Goal: Transaction & Acquisition: Purchase product/service

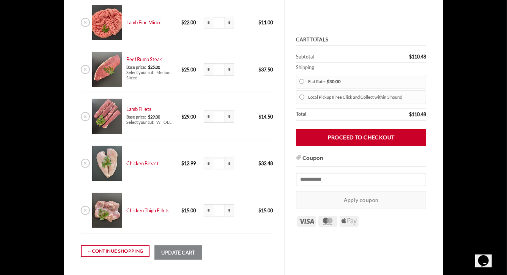
scroll to position [133, 0]
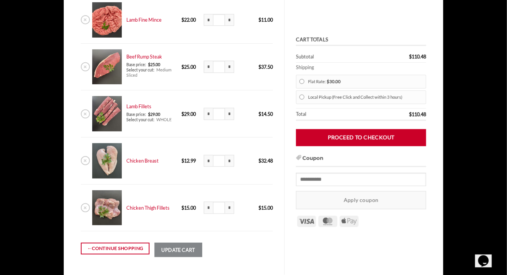
click at [305, 88] on li "Flat Rate: $ 30.00" at bounding box center [361, 82] width 130 height 14
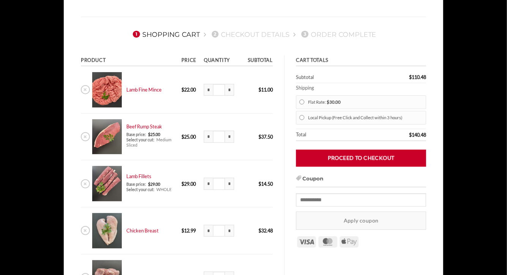
scroll to position [0, 0]
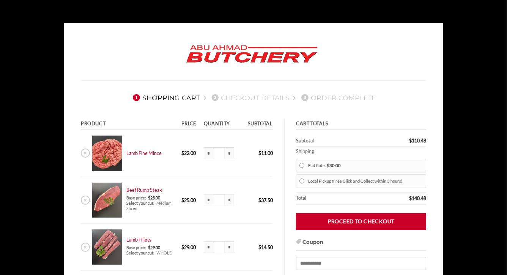
click at [436, 23] on div "1 Shopping Cart 2 Checkout details 3 Order Complete Product Price Quantity Subt…" at bounding box center [253, 224] width 379 height 402
click at [42, 41] on body "1 Shopping Cart 2 Checkout details 3 Order Complete Product Price Quantity Subt…" at bounding box center [253, 272] width 507 height 499
click at [17, 83] on body "1 Shopping Cart 2 Checkout details 3 Order Complete Product Price Quantity Subt…" at bounding box center [253, 272] width 507 height 499
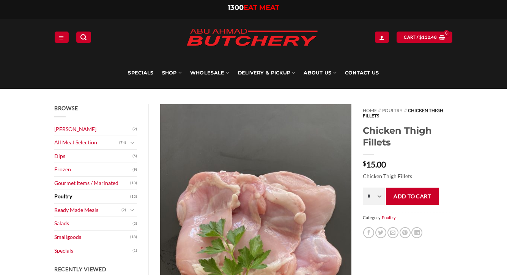
select select "*"
click at [73, 149] on link "All Meat Selection" at bounding box center [86, 142] width 65 height 13
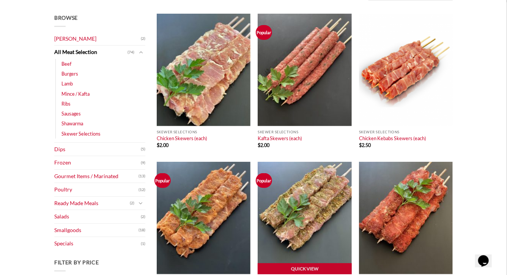
scroll to position [113, 0]
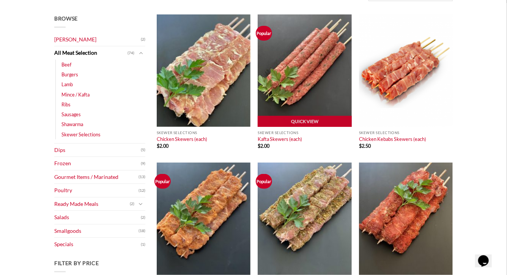
click at [293, 95] on img at bounding box center [305, 70] width 94 height 112
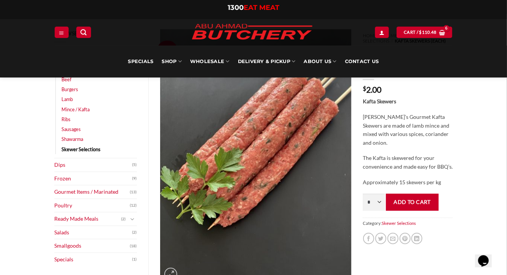
scroll to position [61, 0]
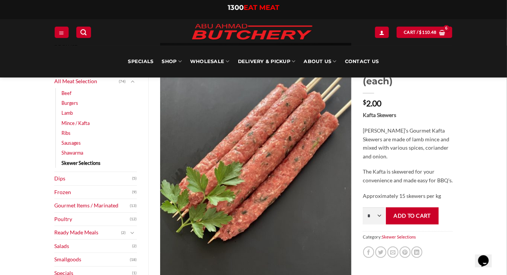
click at [74, 98] on li "Beef (18)" at bounding box center [98, 93] width 75 height 10
click at [71, 98] on link "Beef" at bounding box center [66, 93] width 10 height 10
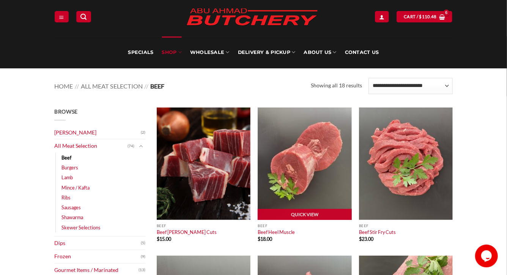
scroll to position [21, 0]
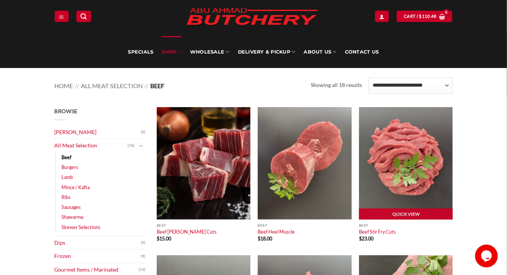
click at [410, 169] on img at bounding box center [406, 163] width 94 height 112
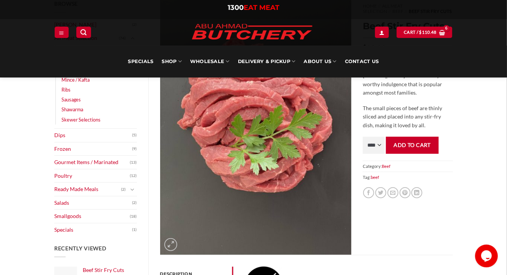
scroll to position [105, 0]
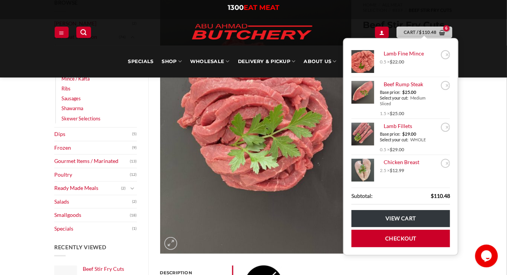
click at [404, 30] on span "Cart / $ 110.48" at bounding box center [420, 32] width 33 height 7
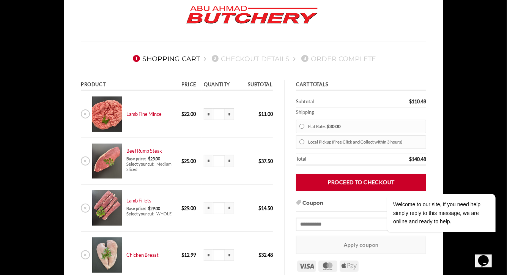
scroll to position [42, 0]
